Goal: Transaction & Acquisition: Download file/media

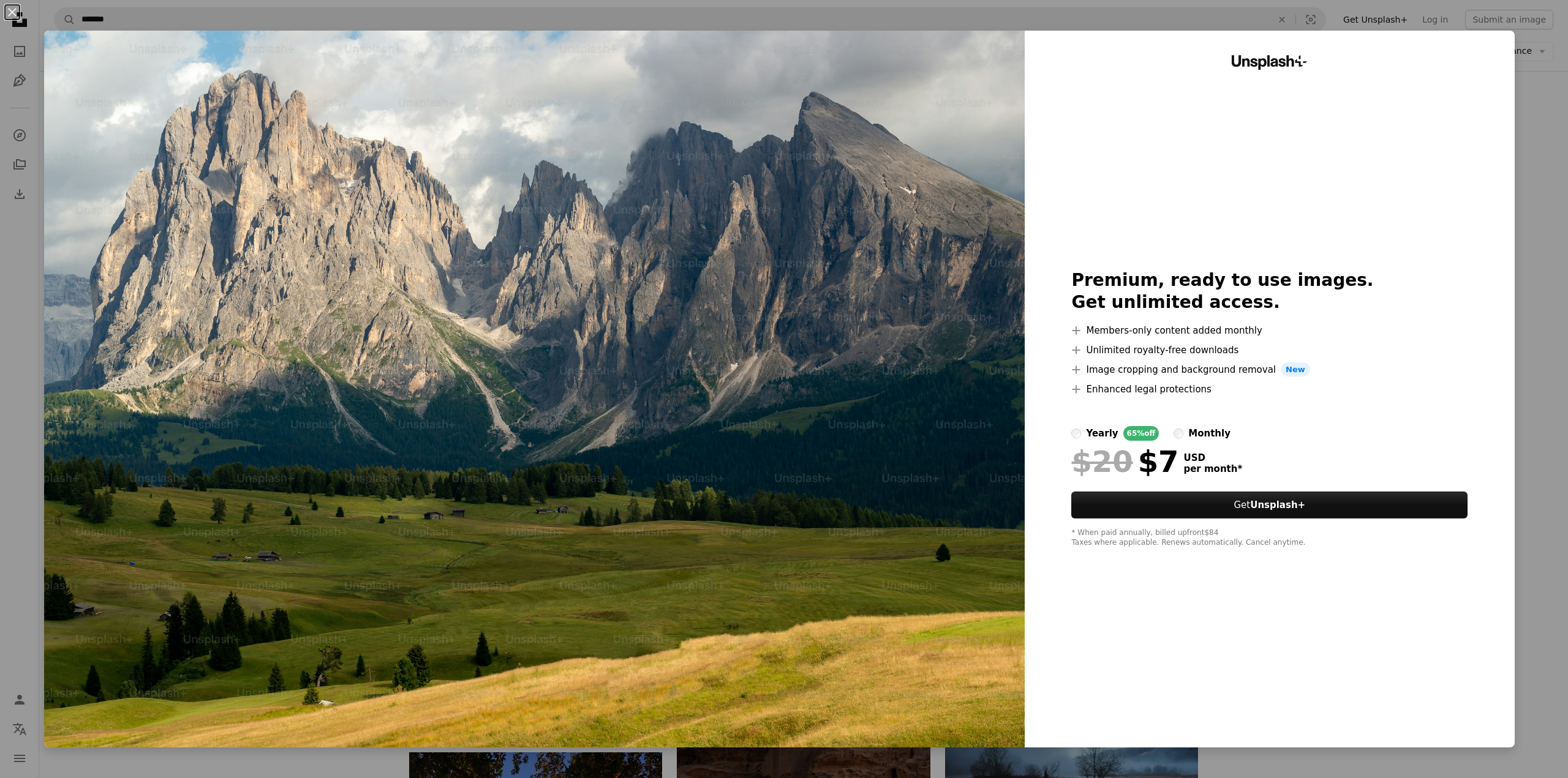
click at [1519, 180] on div "An X shape Unsplash+ Premium, ready to use images. Get unlimited access. A plus…" at bounding box center [784, 389] width 1568 height 778
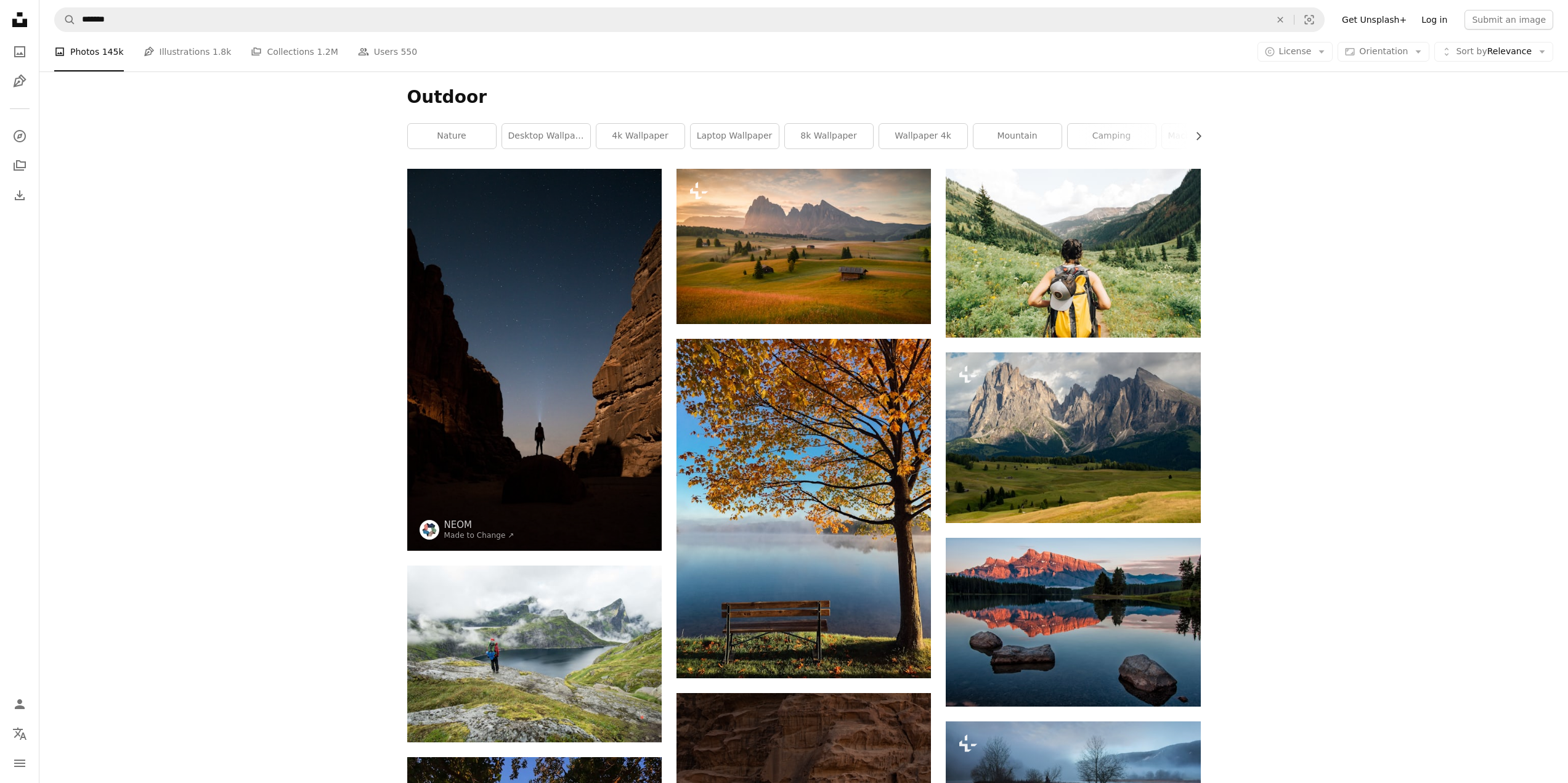
click at [1447, 22] on link "Log in" at bounding box center [1435, 20] width 41 height 20
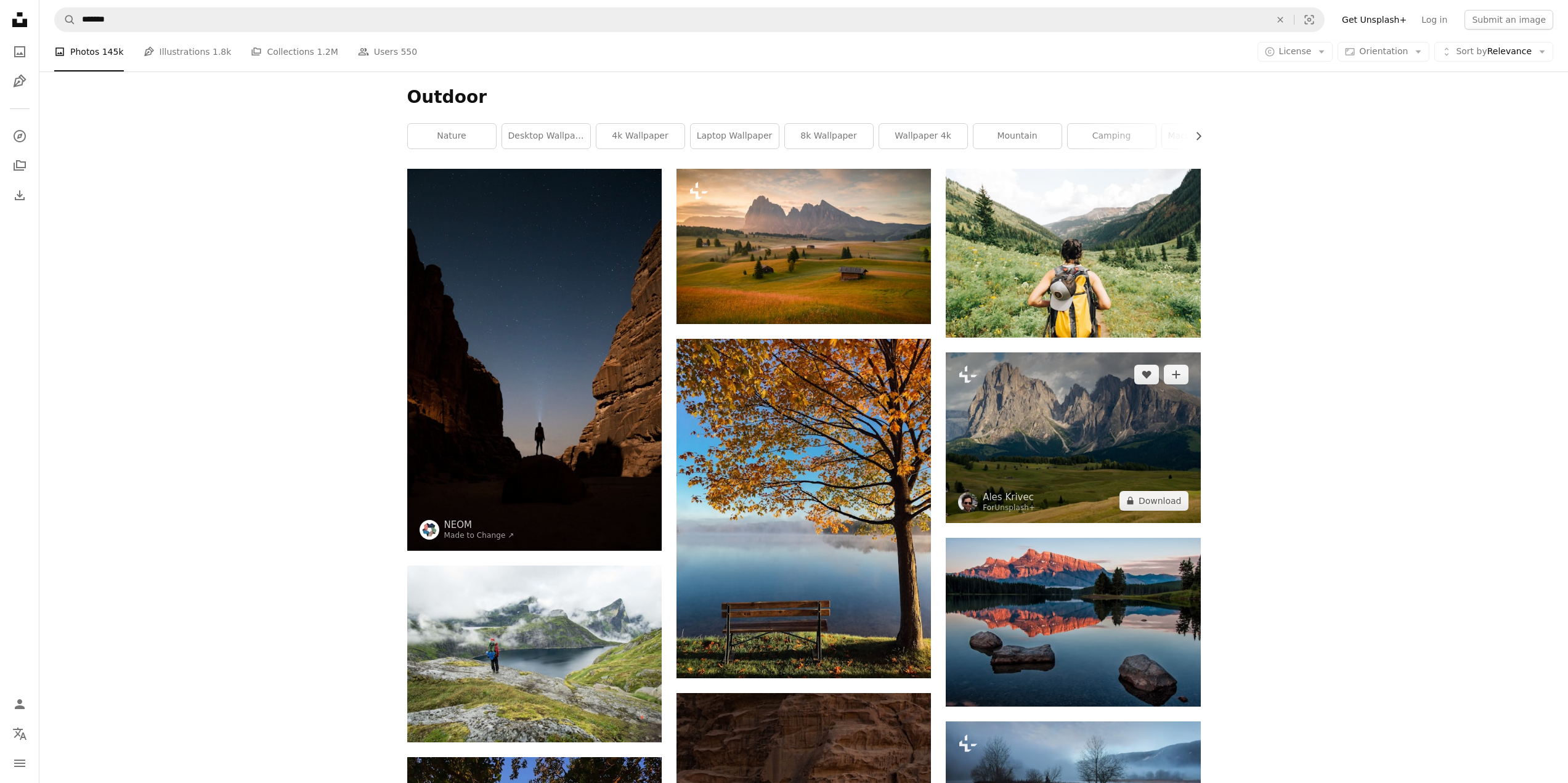
click at [1049, 423] on img at bounding box center [1073, 438] width 255 height 170
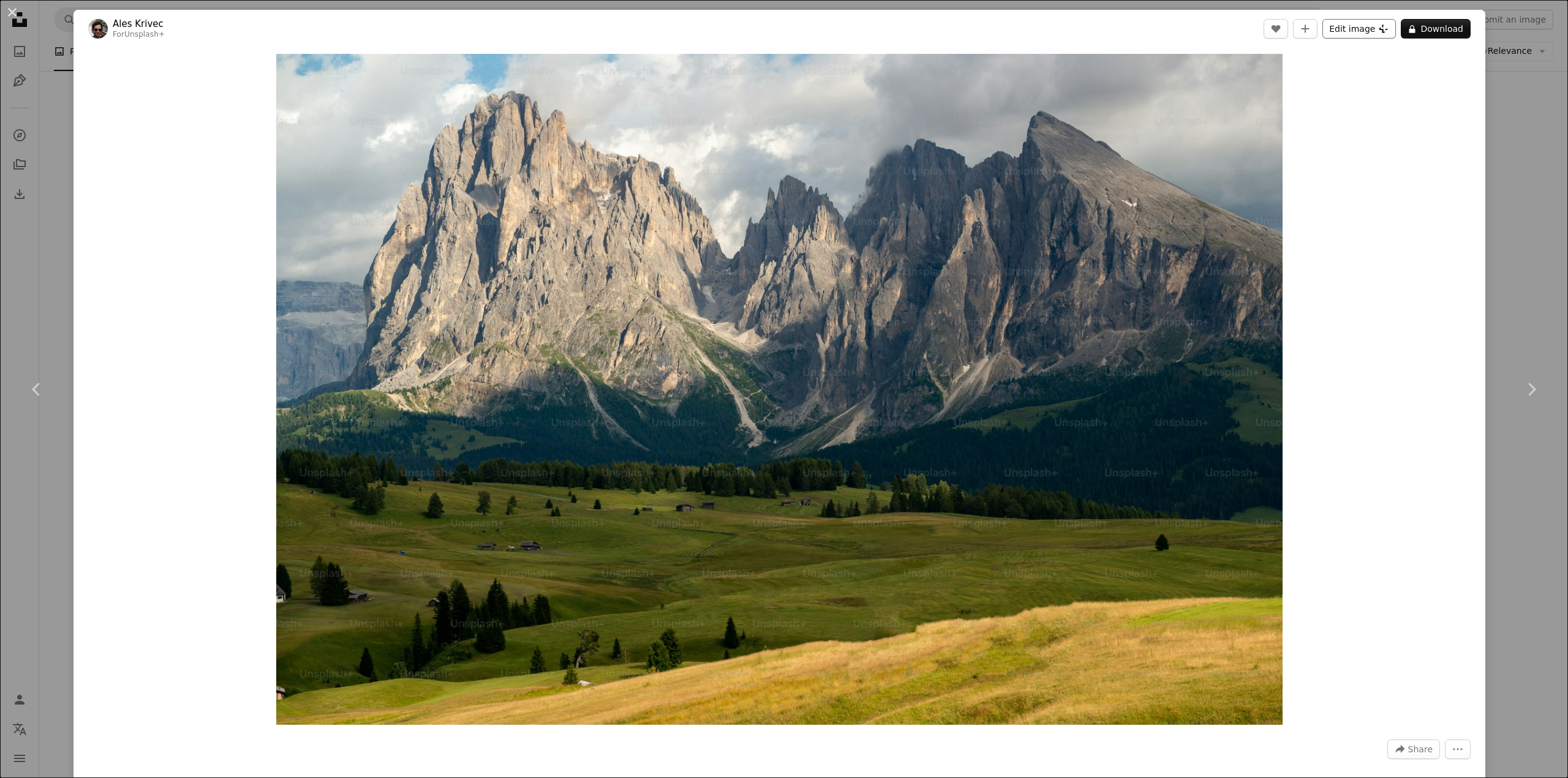
click at [1348, 35] on button "Edit image Plus sign for Unsplash+" at bounding box center [1359, 28] width 73 height 20
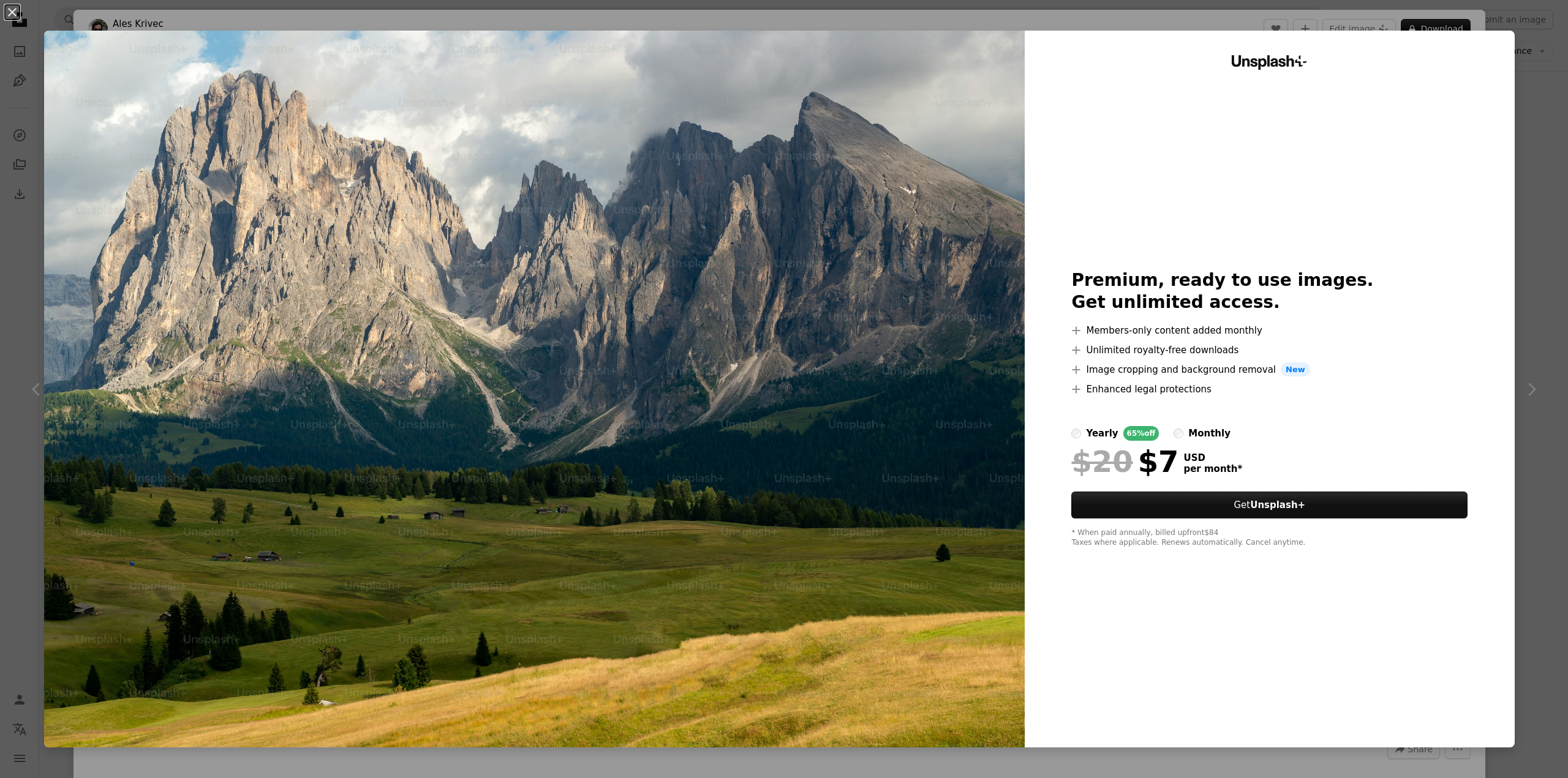
click at [1532, 52] on div "An X shape Unsplash+ Premium, ready to use images. Get unlimited access. A plus…" at bounding box center [784, 389] width 1568 height 778
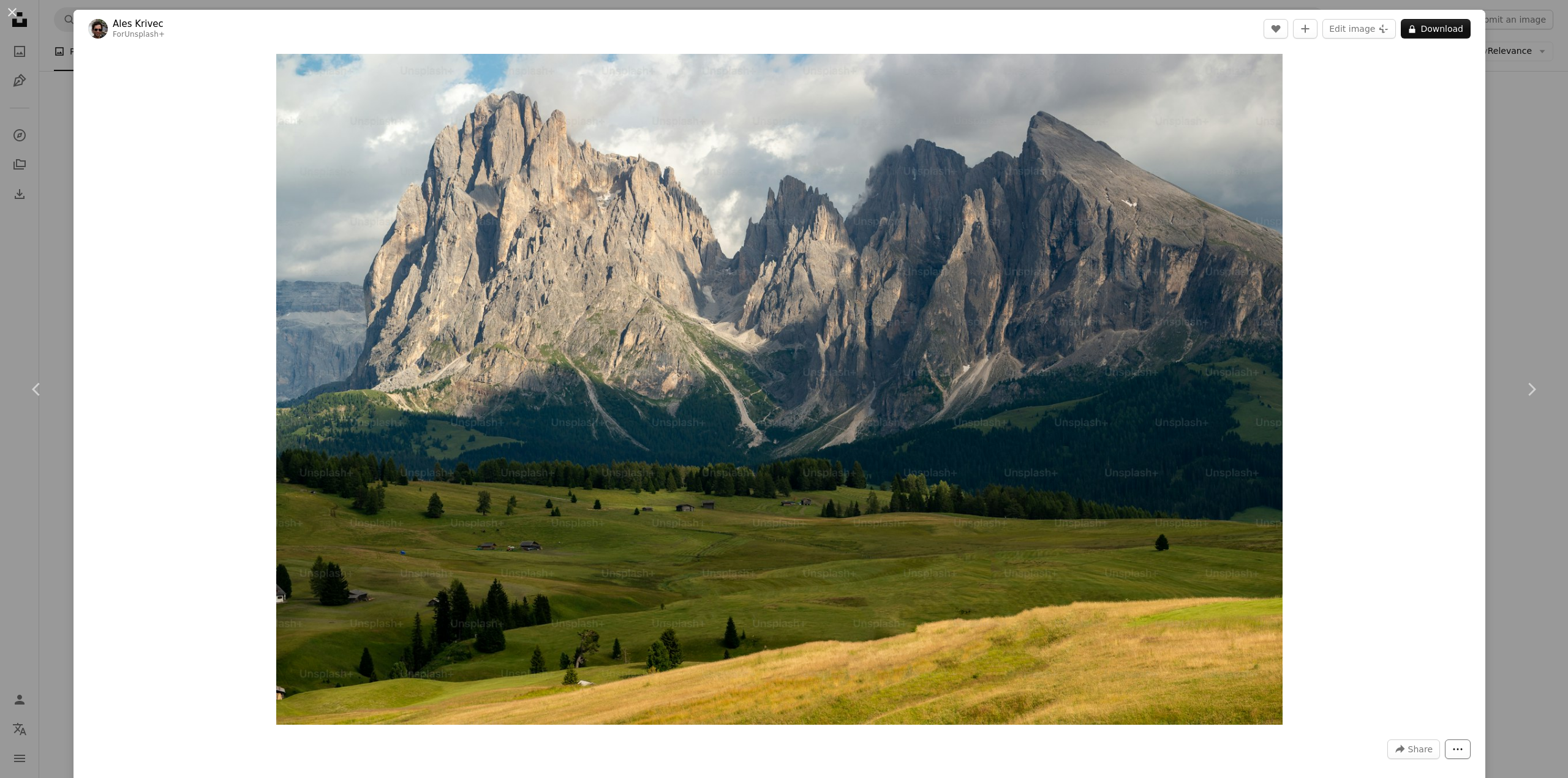
click at [1452, 751] on icon "More Actions" at bounding box center [1457, 749] width 11 height 11
click at [1398, 756] on dialog "An X shape Chevron left Chevron right Ales Krivec For Unsplash+ A heart A plus …" at bounding box center [784, 389] width 1568 height 778
click at [1398, 751] on icon "A forward-right arrow" at bounding box center [1399, 749] width 11 height 11
click at [1452, 659] on dialog "An X shape Chevron left Chevron right Ales Krivec For Unsplash+ A heart A plus …" at bounding box center [784, 389] width 1568 height 778
click at [1475, 78] on div "Zoom in" at bounding box center [779, 389] width 1411 height 683
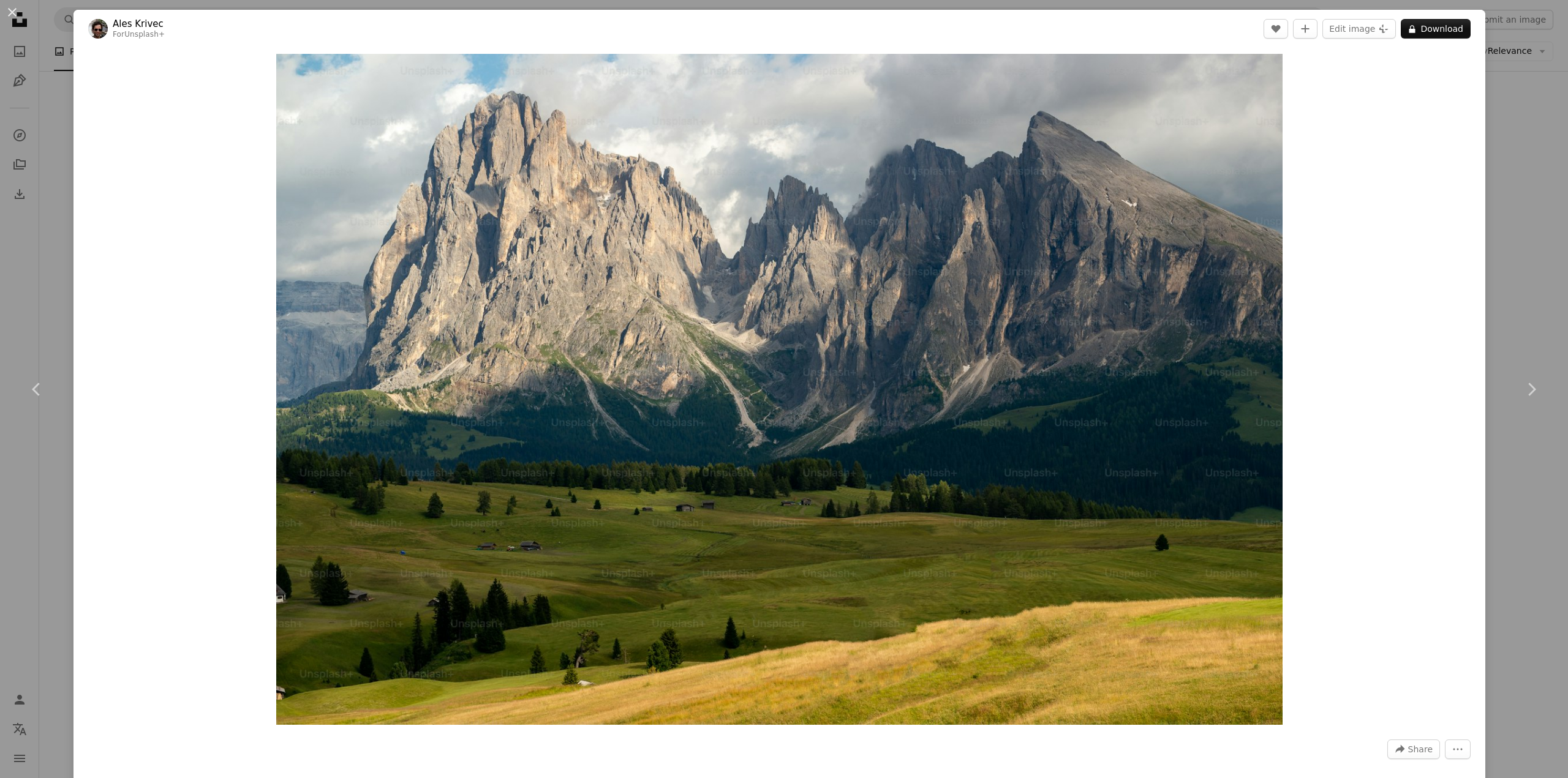
click at [1500, 83] on div "An X shape Chevron left Chevron right Ales Krivec For Unsplash+ A heart A plus …" at bounding box center [784, 389] width 1568 height 778
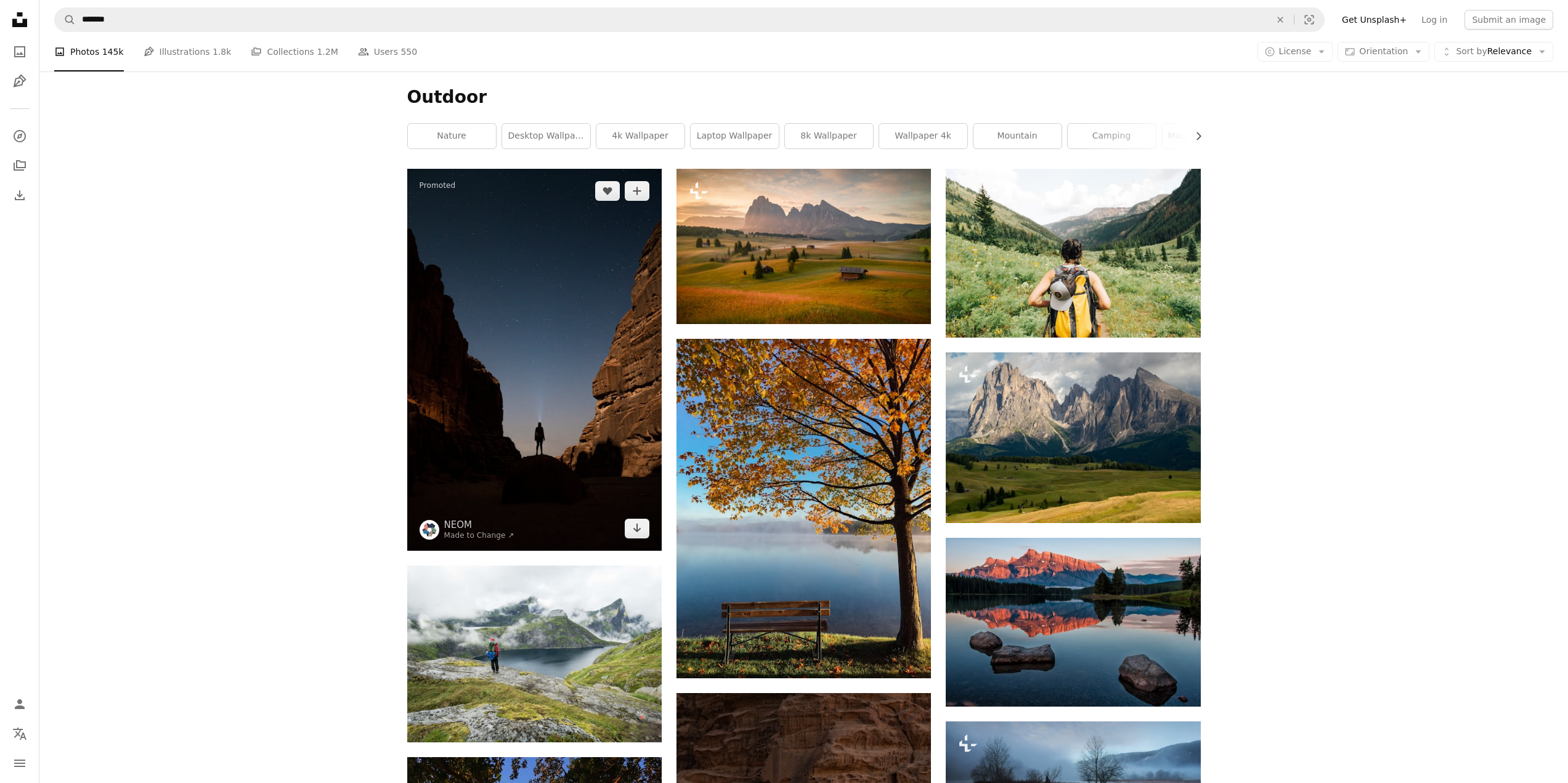
click at [511, 247] on img at bounding box center [534, 360] width 255 height 382
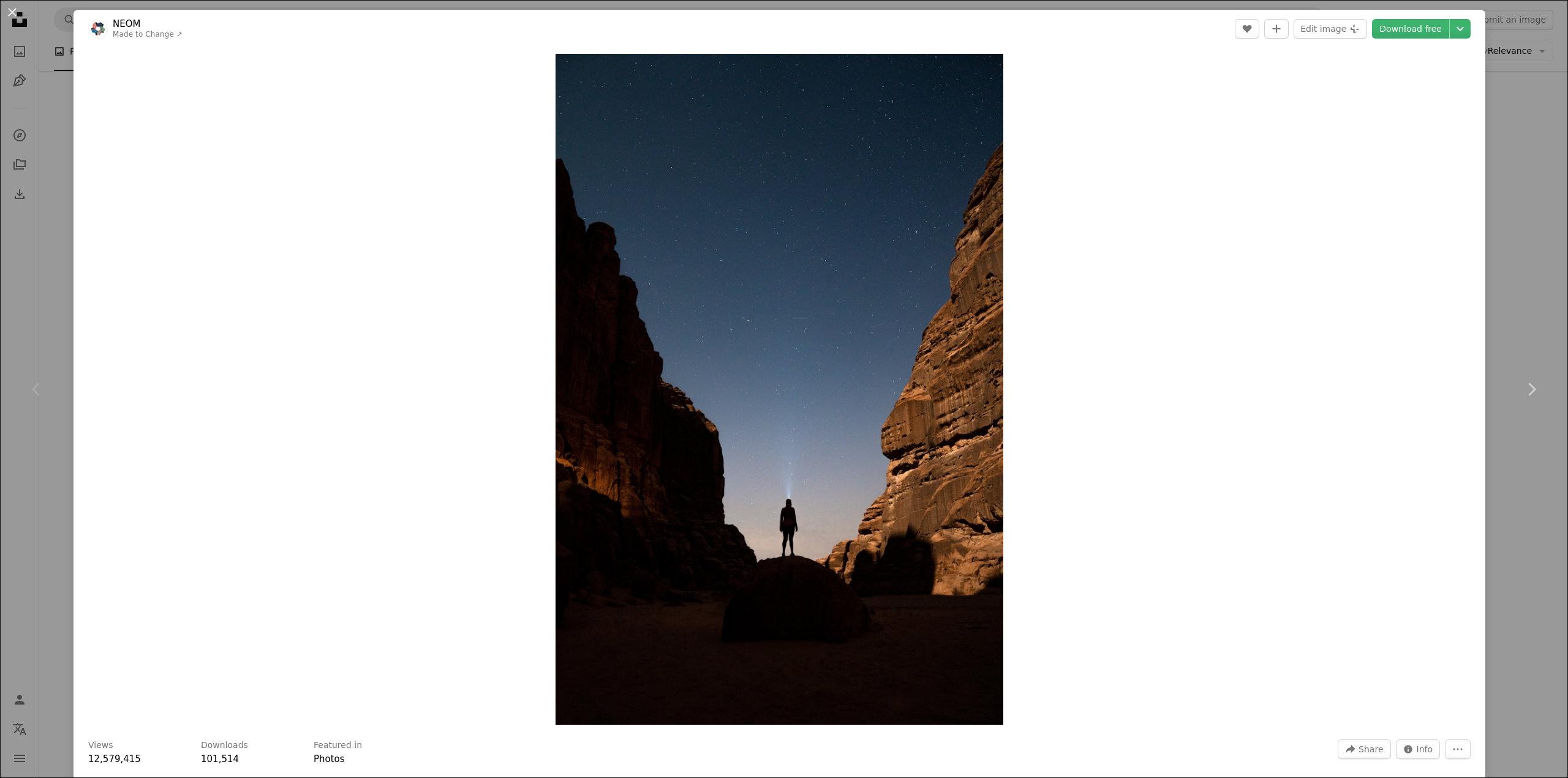
click at [1518, 122] on div "An X shape Chevron left Chevron right NEOM Made to Change ↗ A heart A plus sign…" at bounding box center [784, 389] width 1568 height 778
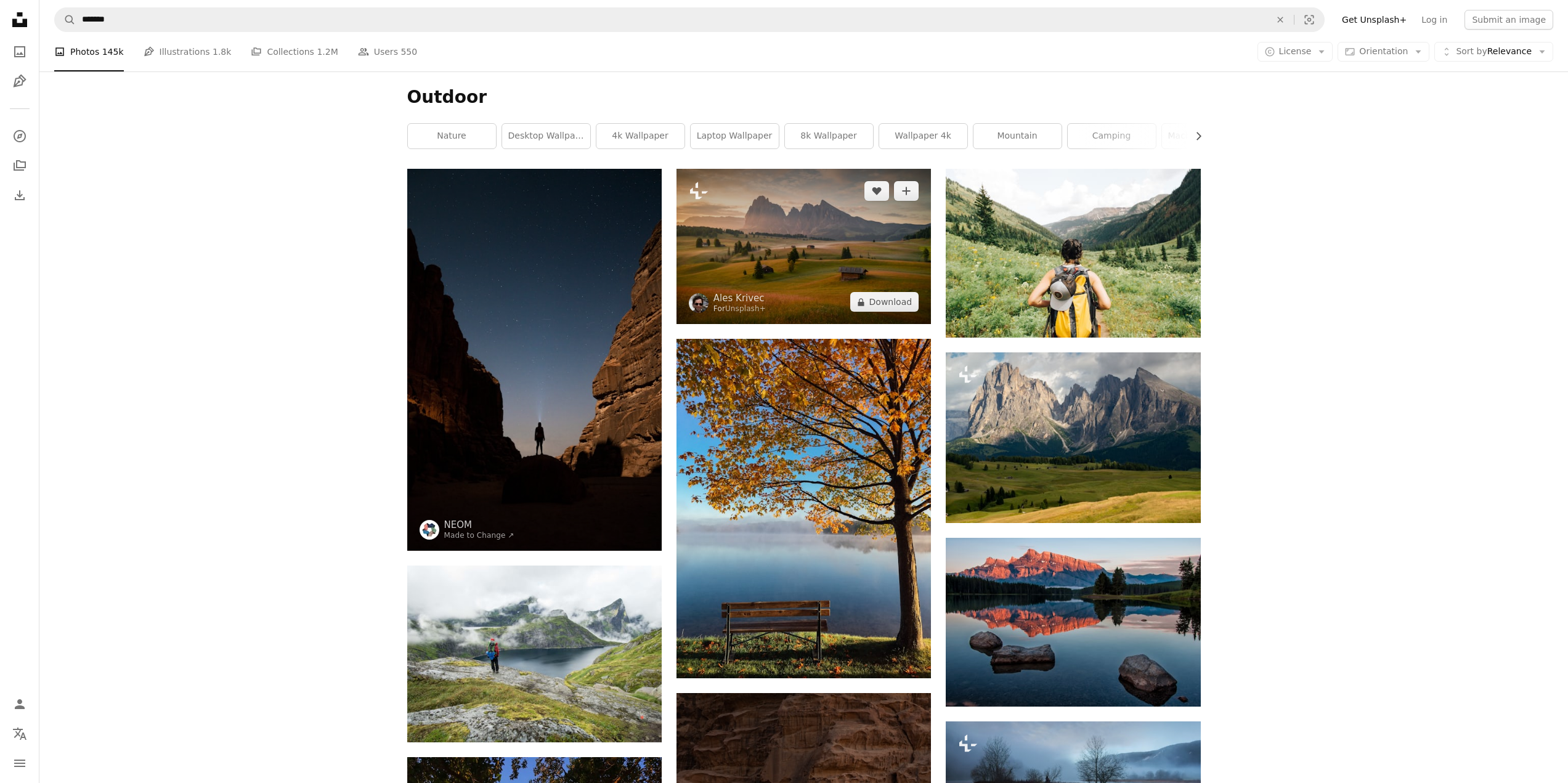
click at [794, 246] on img at bounding box center [803, 246] width 255 height 155
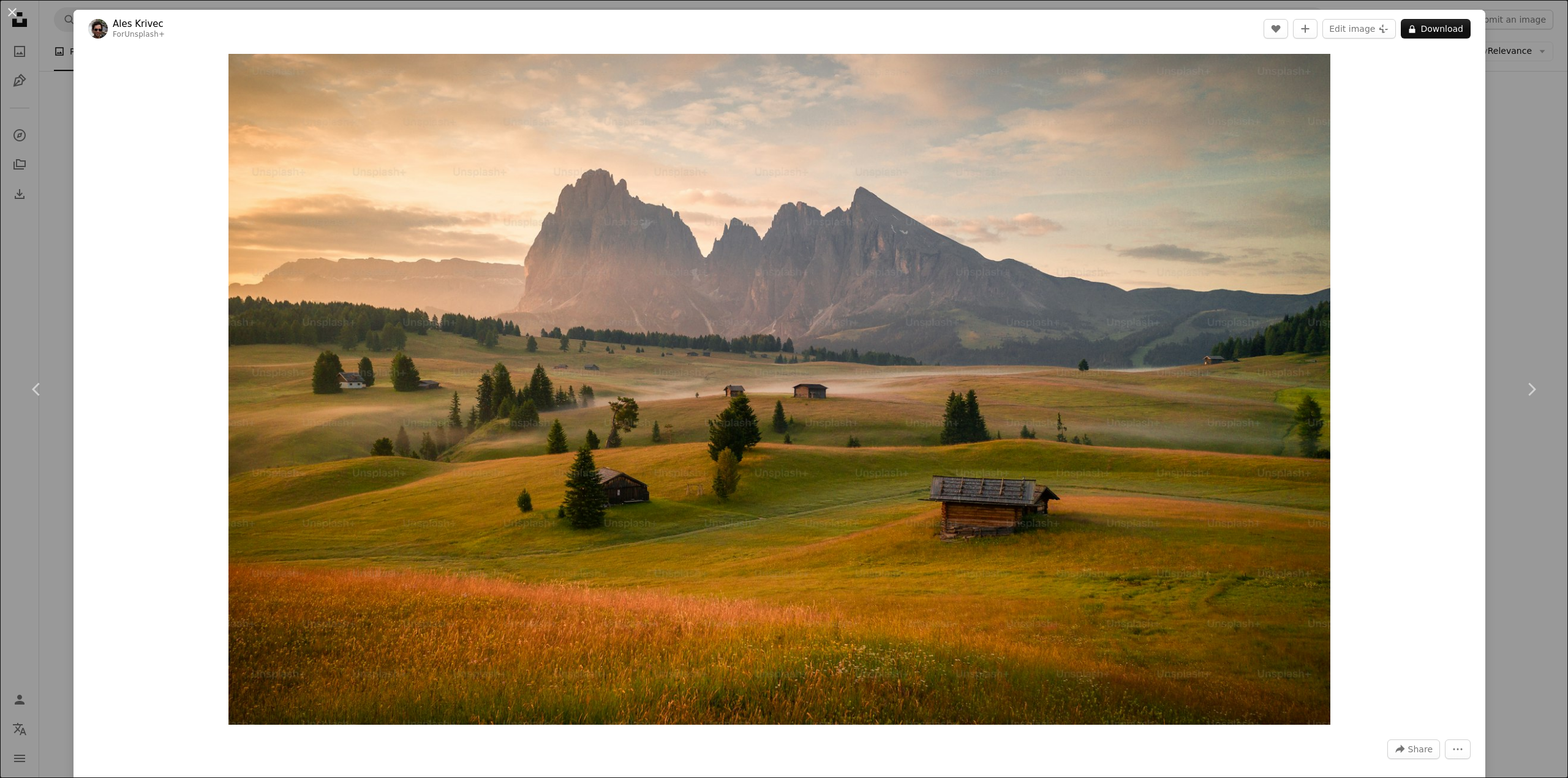
click at [1512, 155] on div "An X shape Chevron left Chevron right Ales Krivec For Unsplash+ A heart A plus …" at bounding box center [784, 389] width 1568 height 778
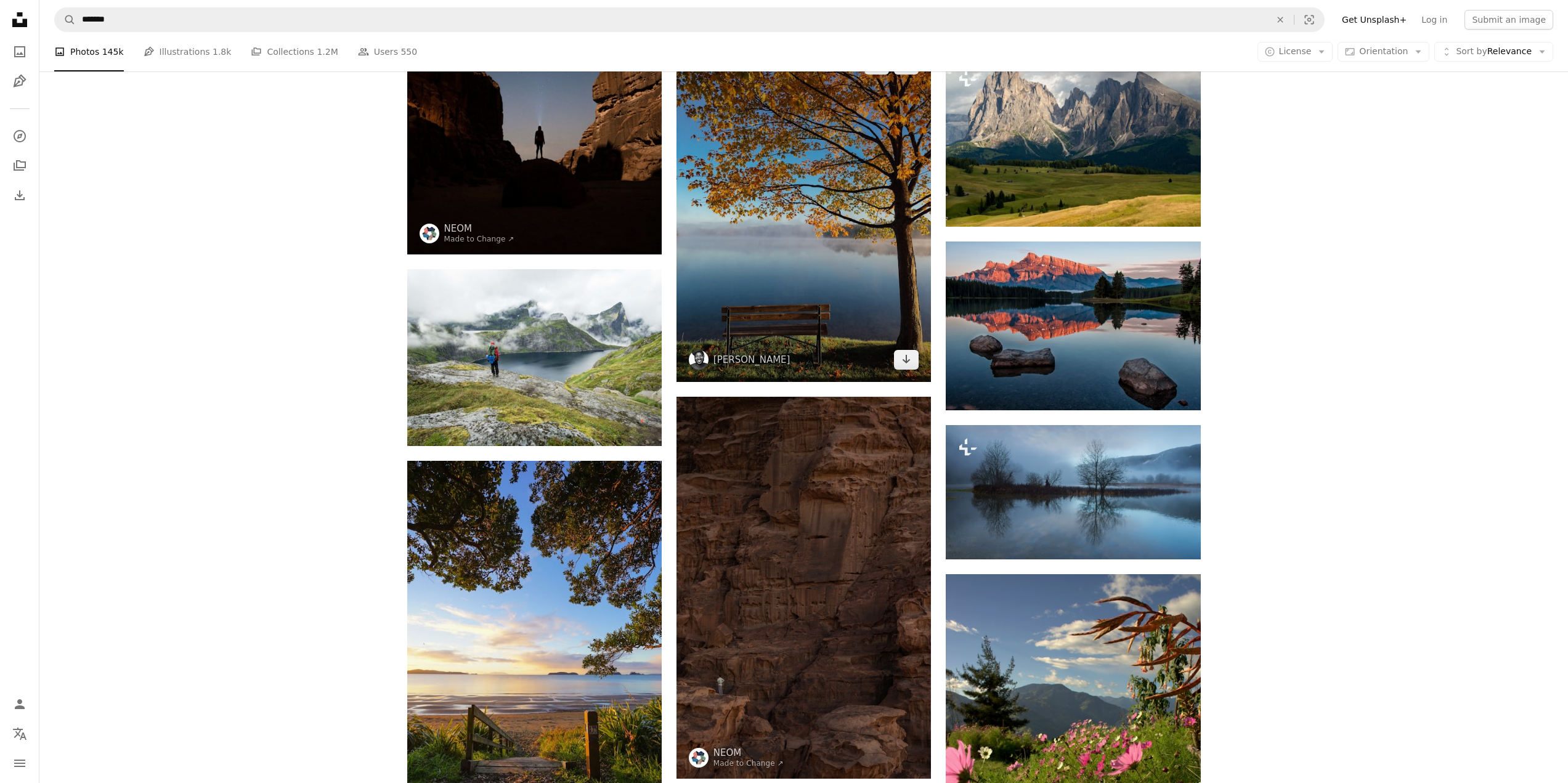
scroll to position [308, 0]
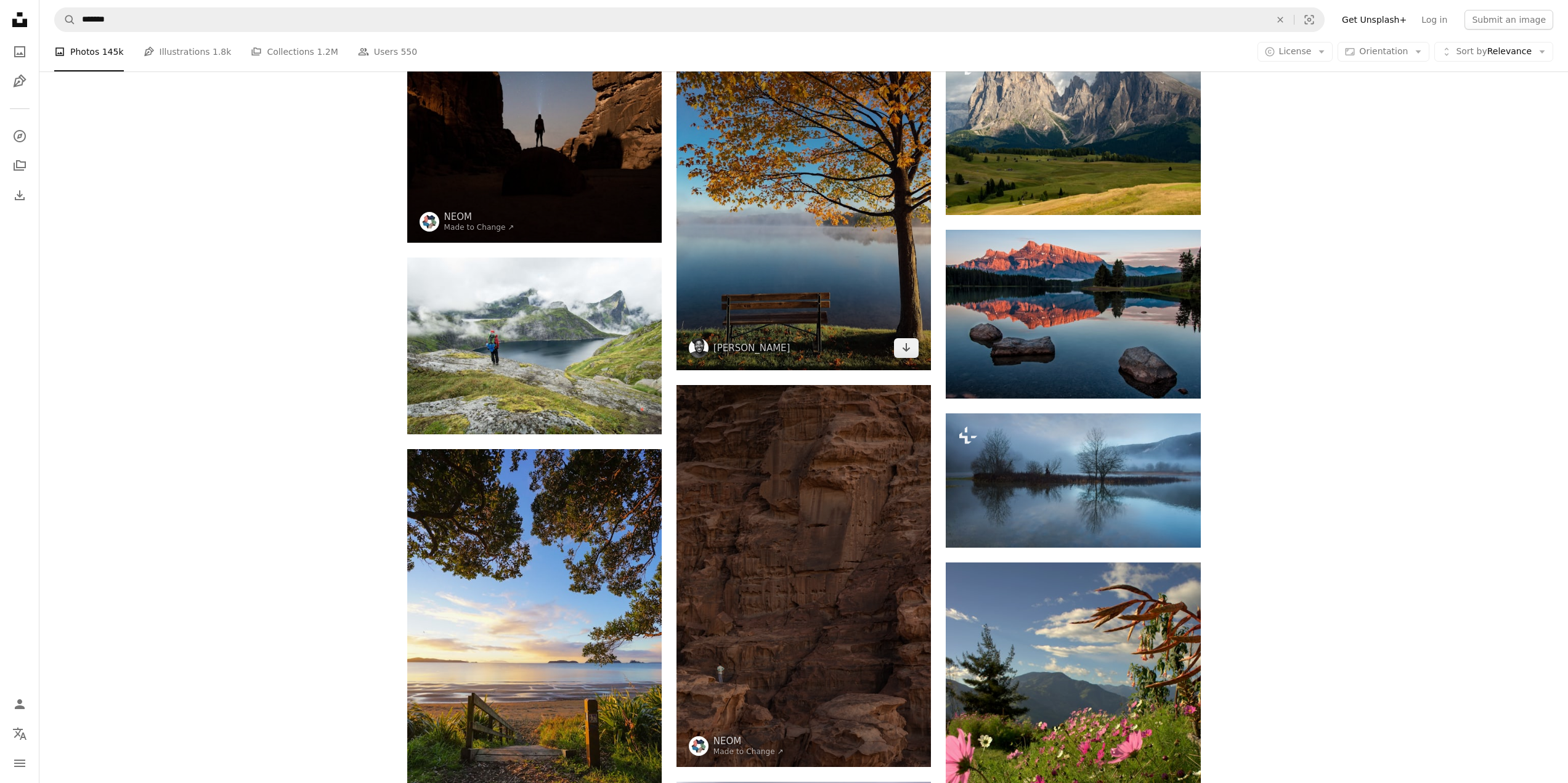
click at [862, 242] on img at bounding box center [803, 201] width 255 height 340
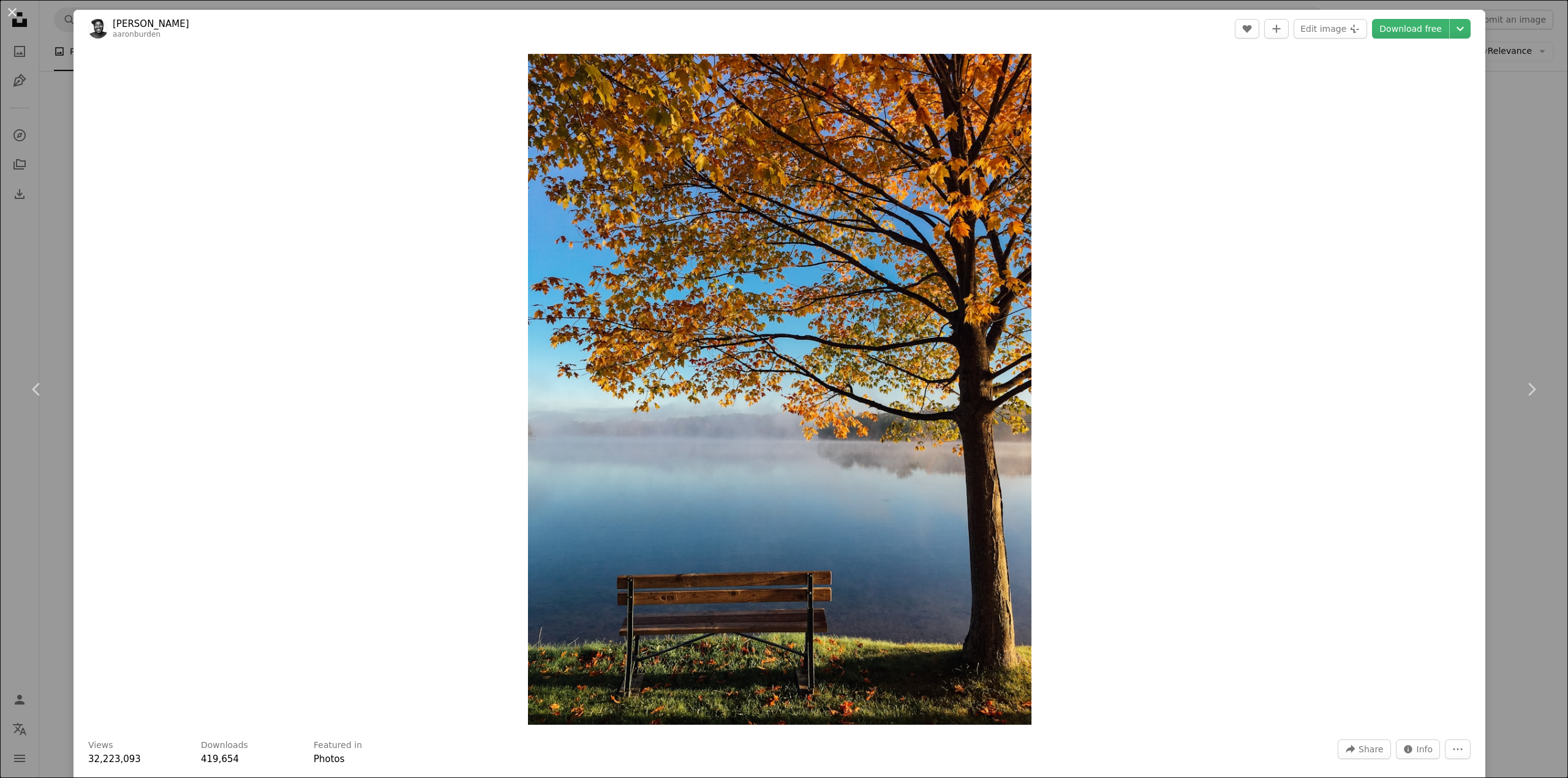
click at [1506, 231] on div "An X shape Chevron left Chevron right [PERSON_NAME] aaronburden A heart A plus …" at bounding box center [784, 389] width 1568 height 778
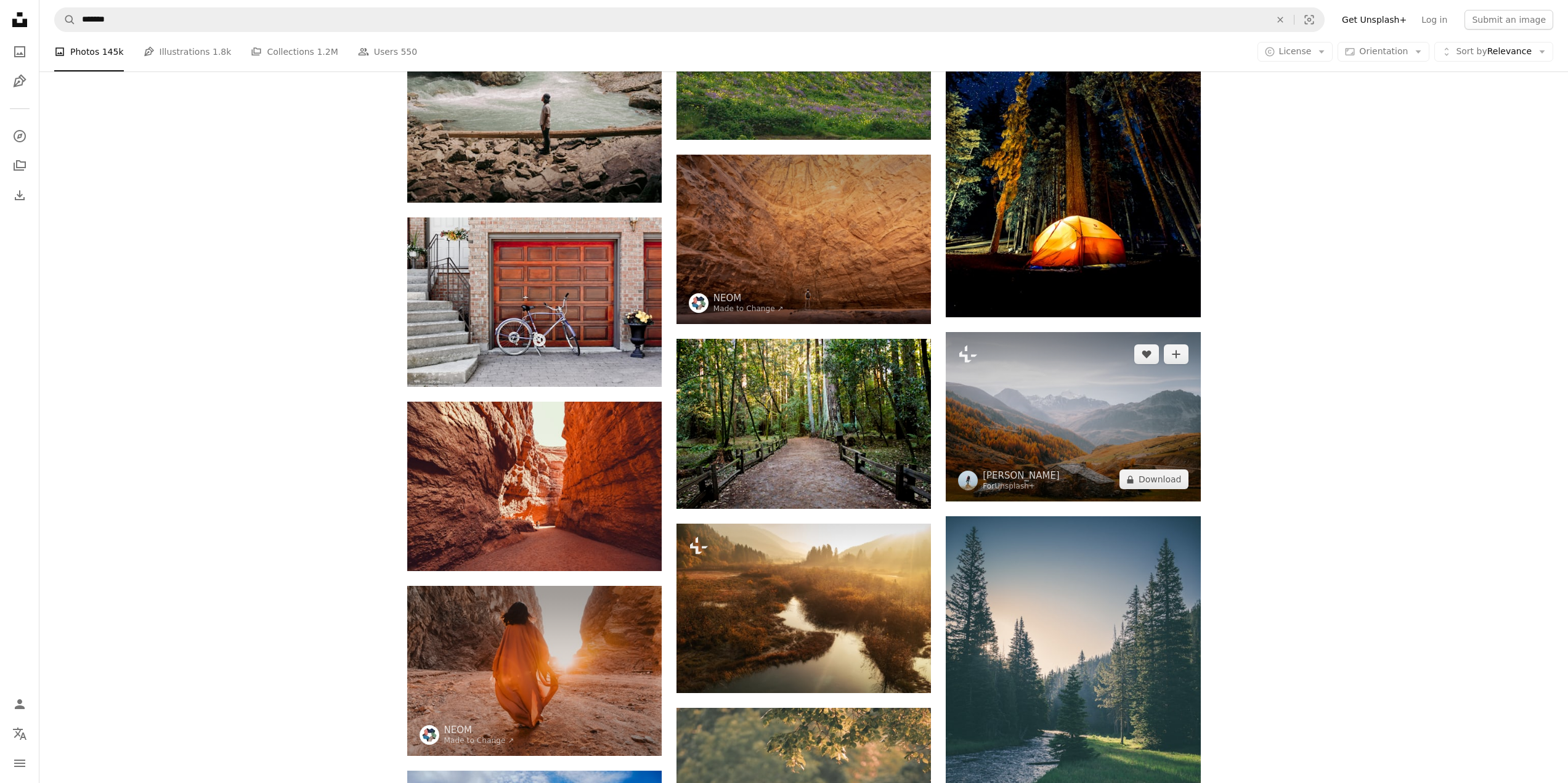
scroll to position [1356, 0]
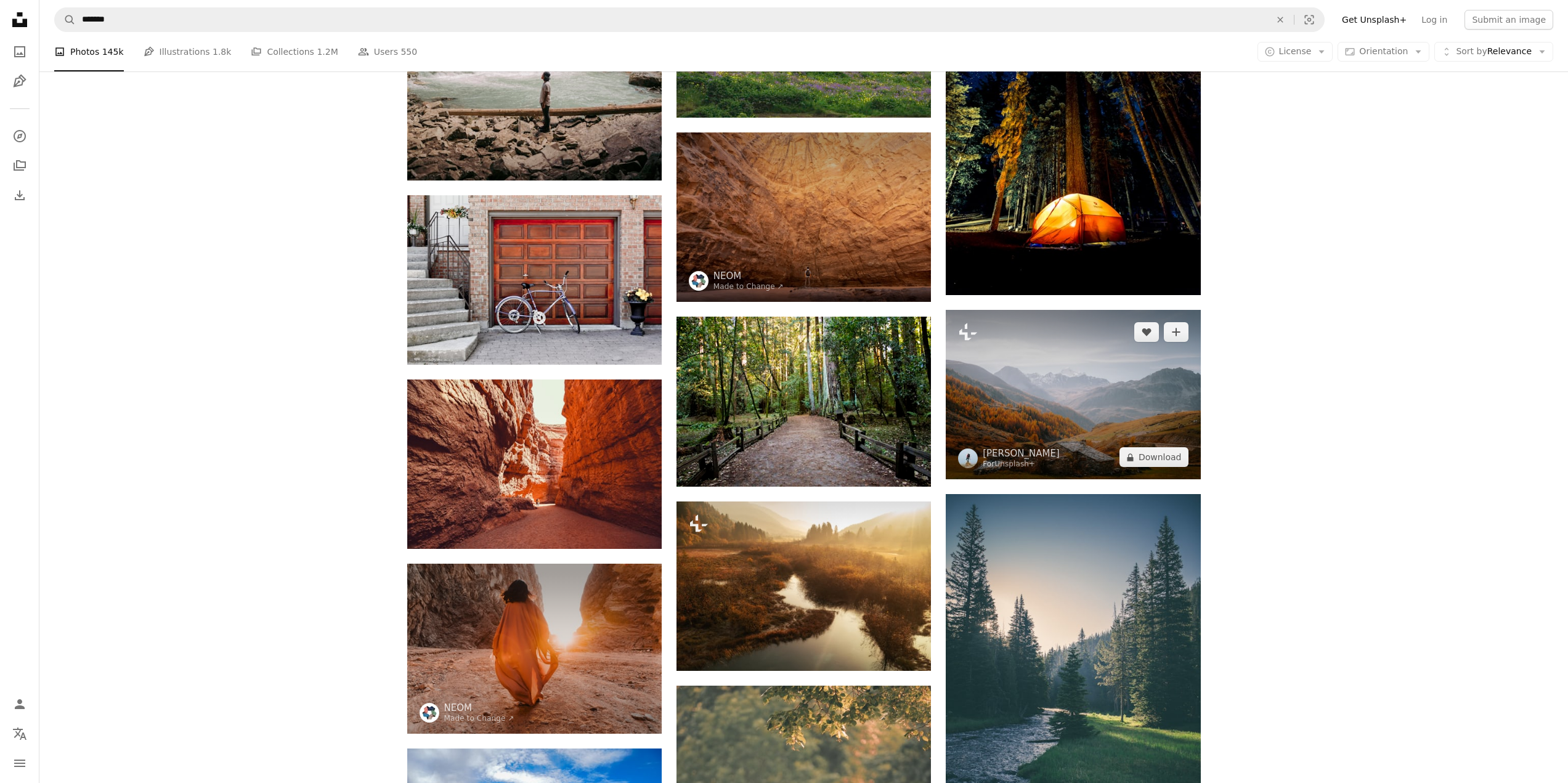
click at [1184, 422] on img at bounding box center [1073, 394] width 255 height 170
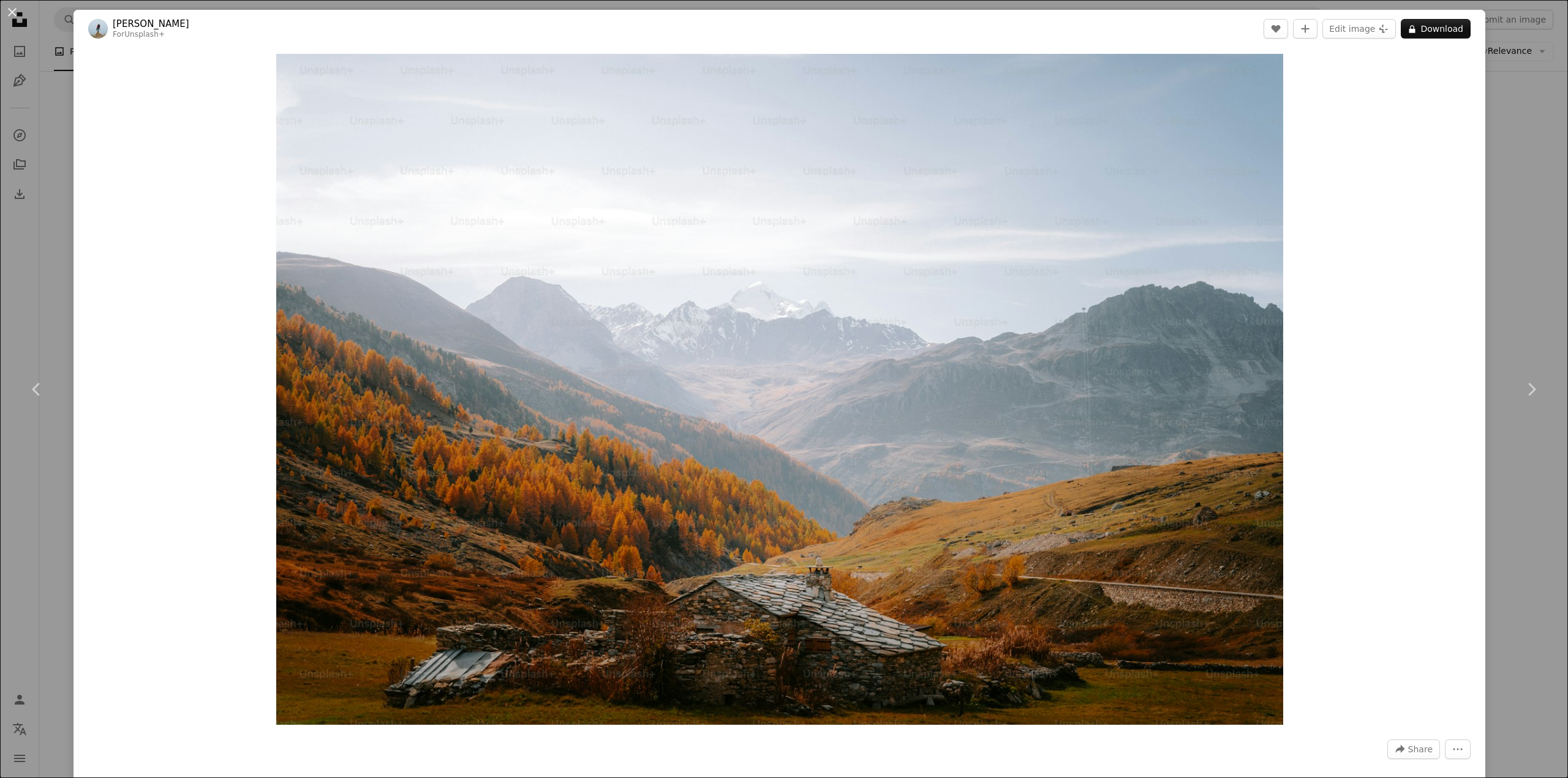
click at [1507, 295] on div "An X shape Chevron left Chevron right [PERSON_NAME] For Unsplash+ A heart A plu…" at bounding box center [784, 389] width 1568 height 778
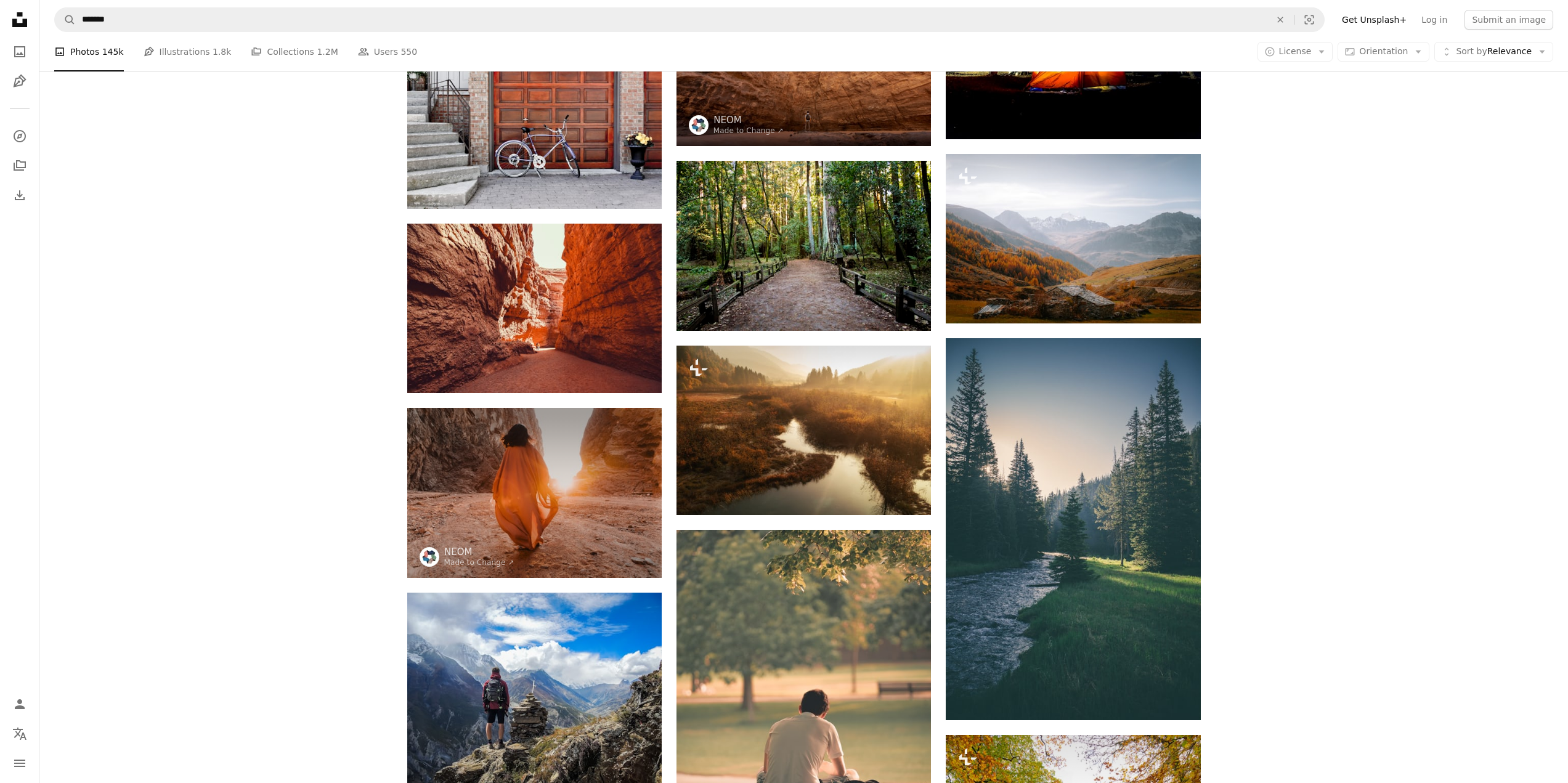
scroll to position [1602, 0]
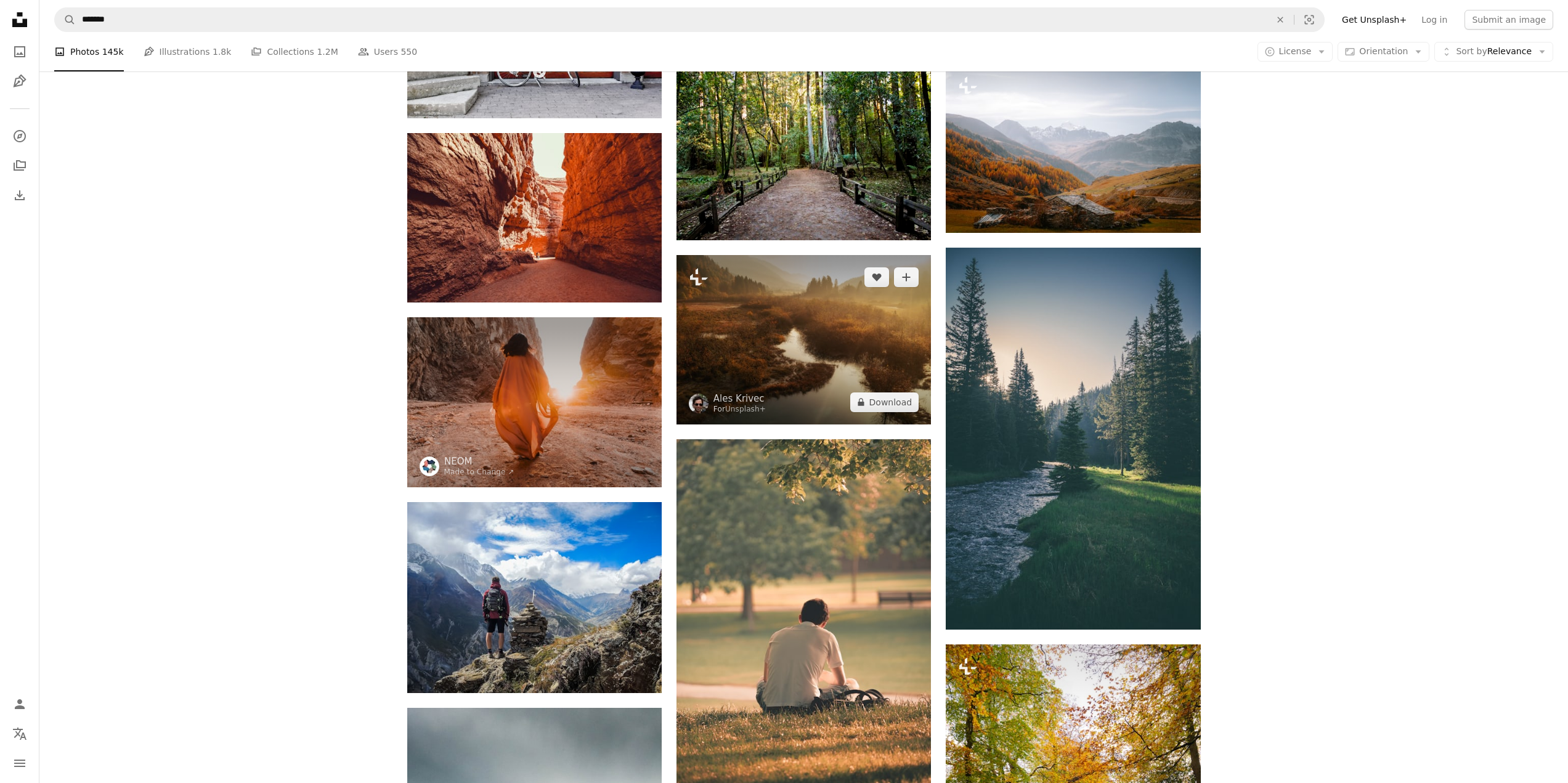
click at [786, 334] on img at bounding box center [803, 340] width 255 height 170
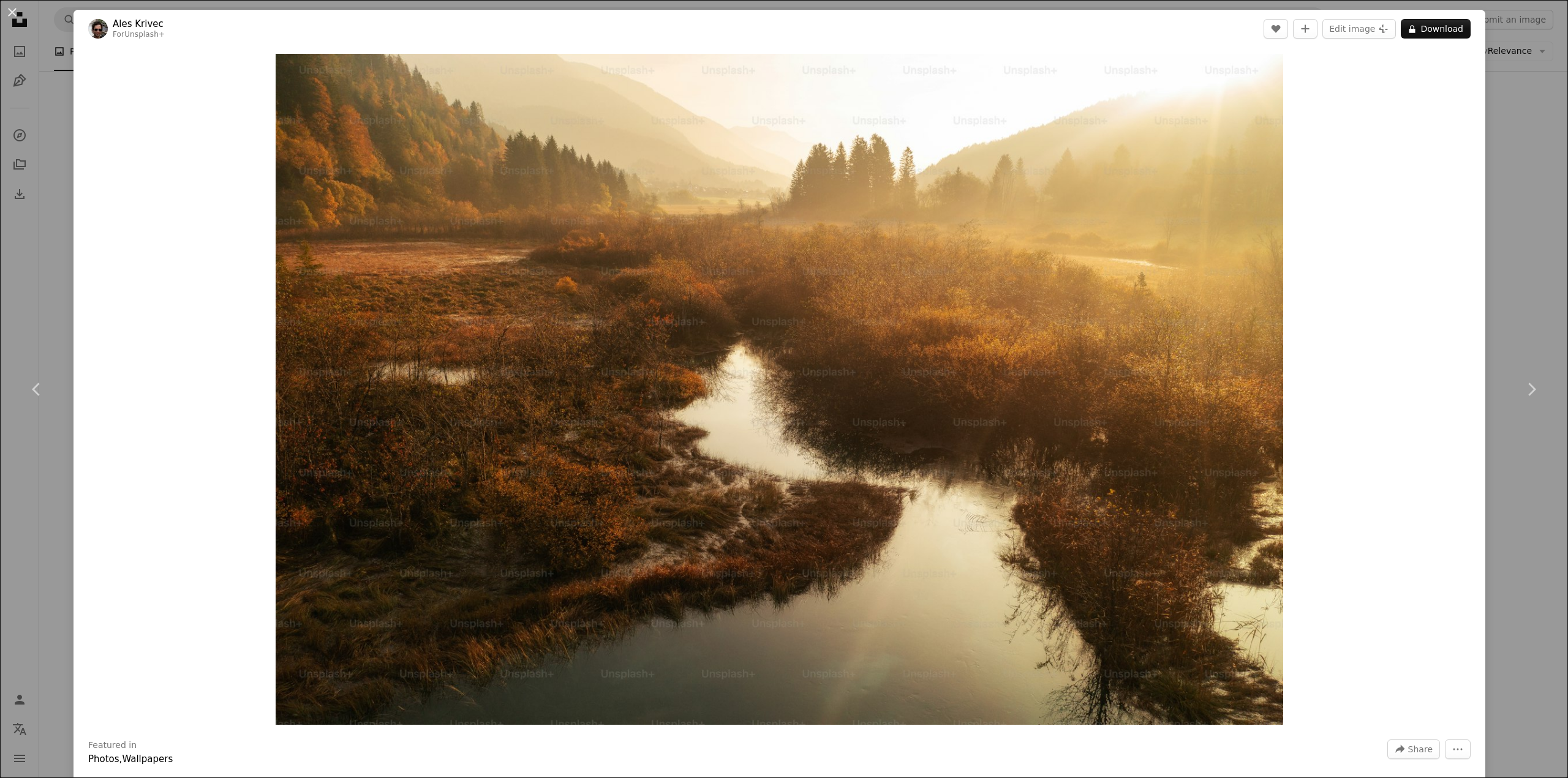
click at [1505, 188] on div "An X shape Chevron left Chevron right Ales Krivec For Unsplash+ A heart A plus …" at bounding box center [784, 389] width 1568 height 778
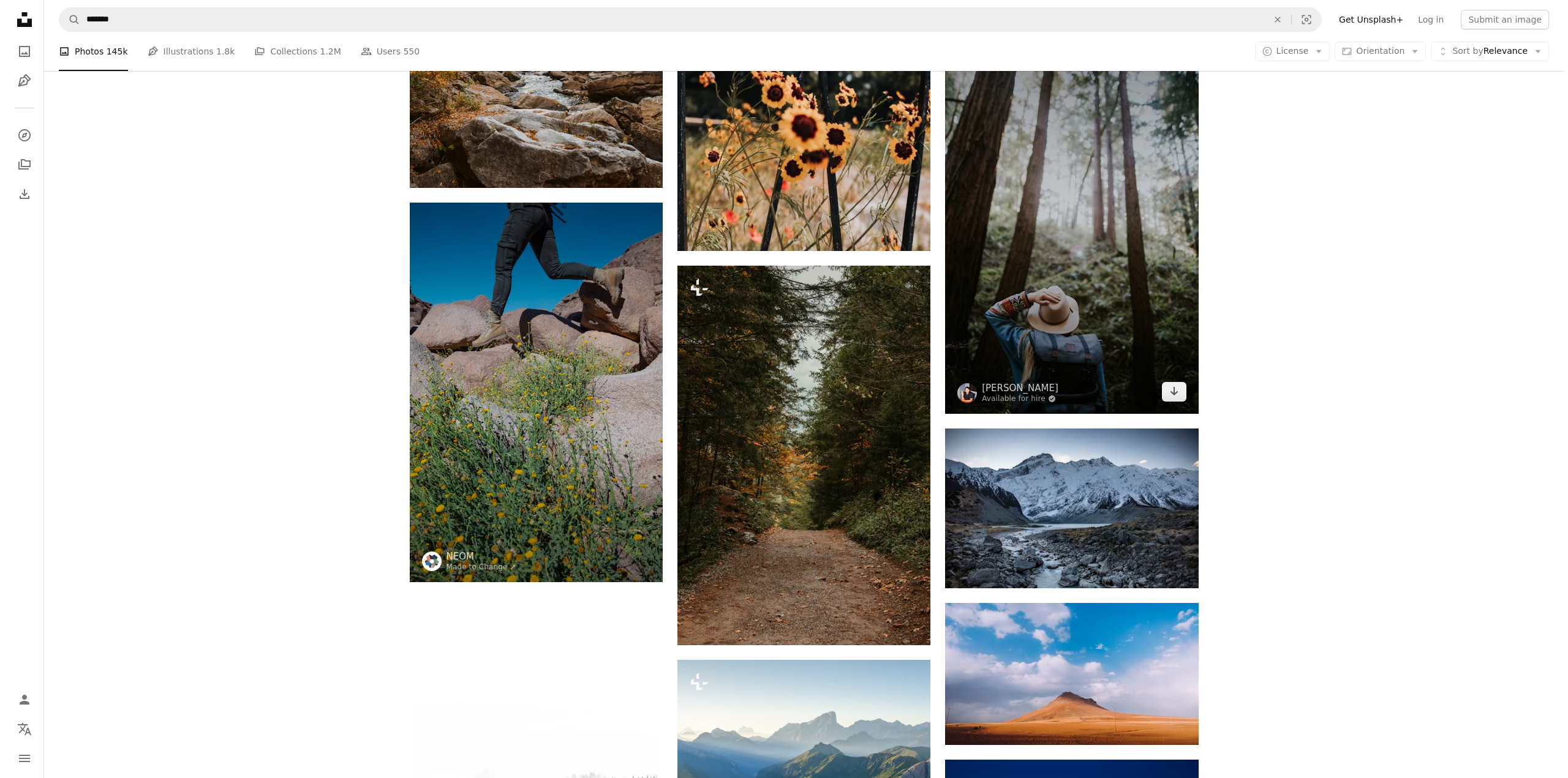
scroll to position [2938, 0]
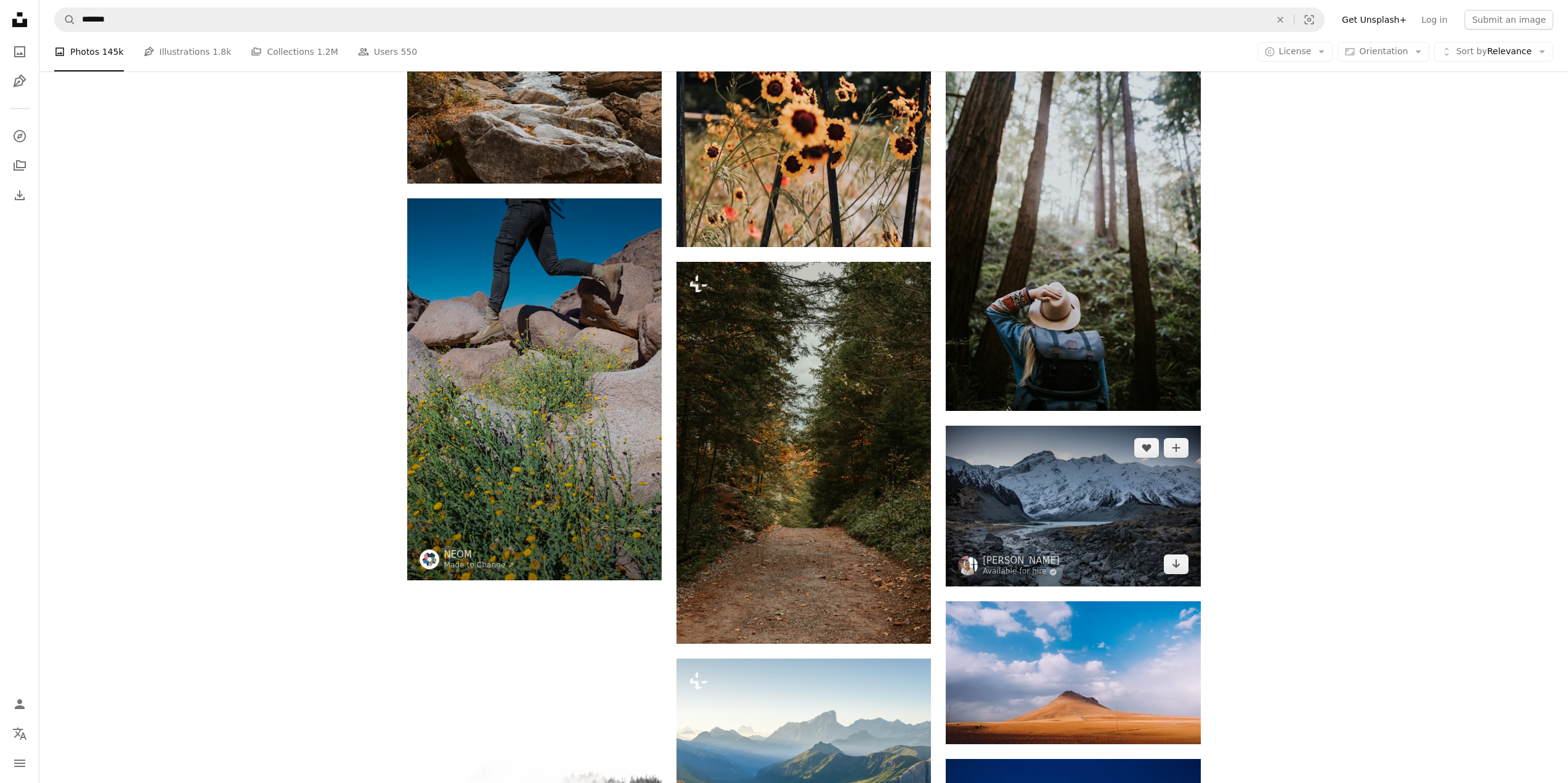
click at [1054, 487] on img at bounding box center [1073, 505] width 255 height 161
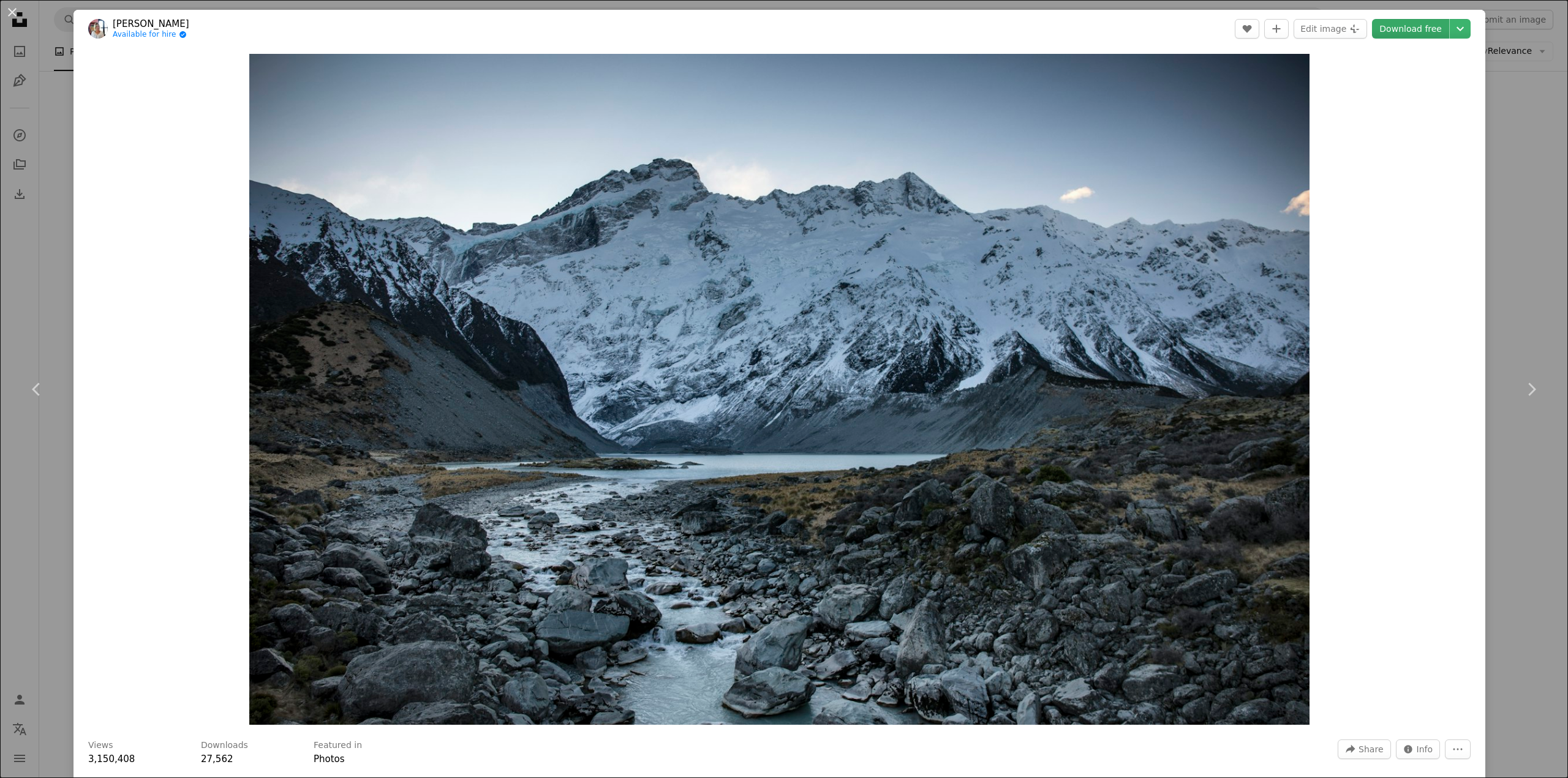
click at [1420, 31] on link "Download free" at bounding box center [1410, 28] width 77 height 20
